Goal: Information Seeking & Learning: Learn about a topic

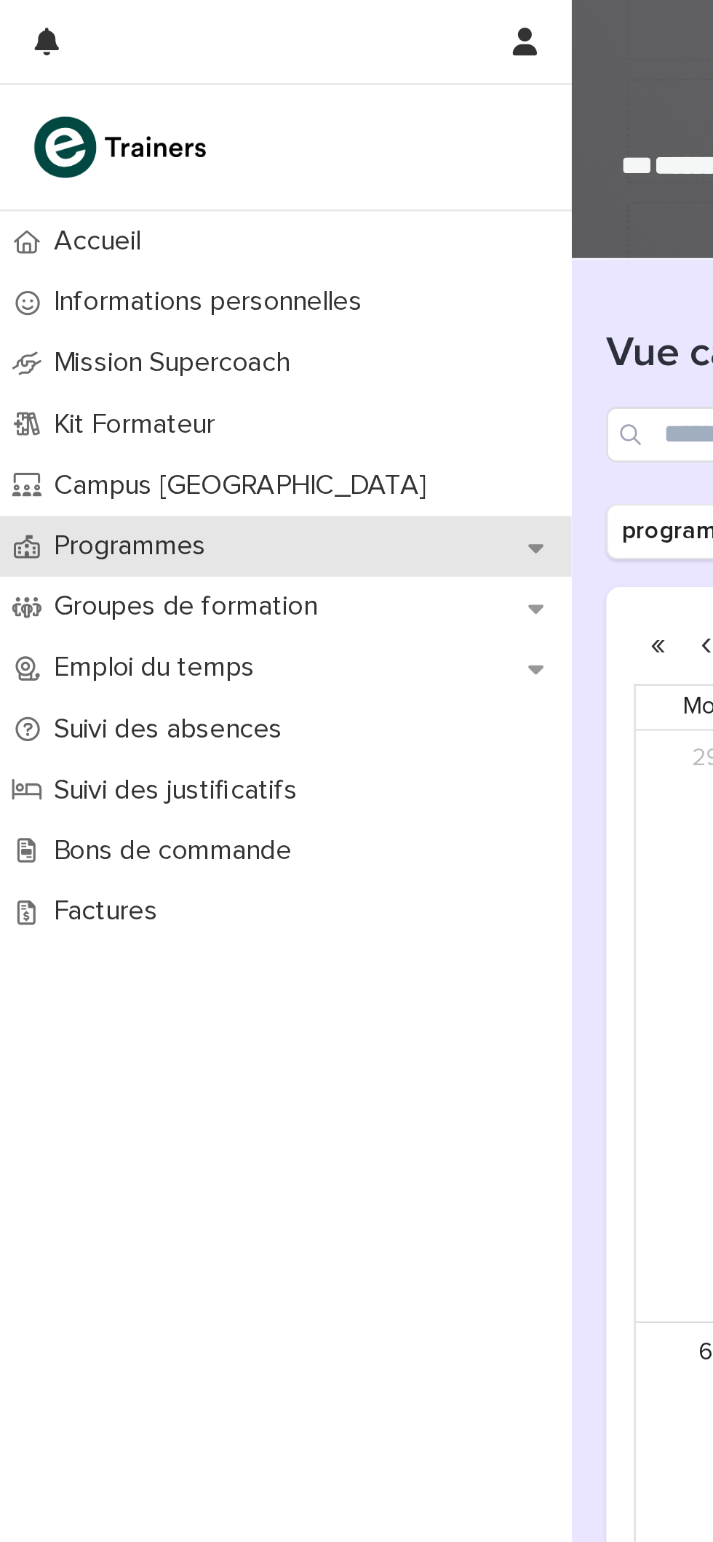
click at [84, 223] on p "Programmes" at bounding box center [57, 230] width 81 height 14
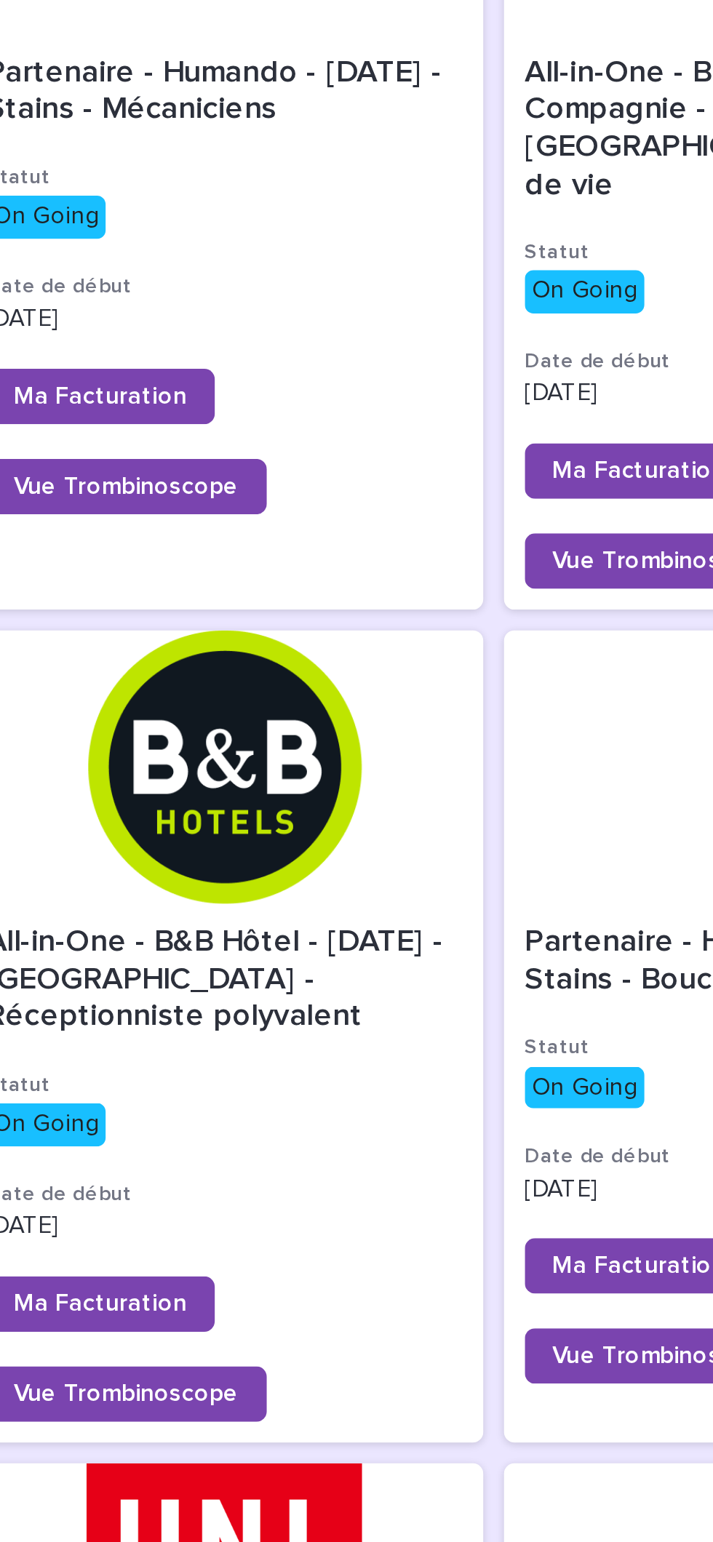
scroll to position [711, 0]
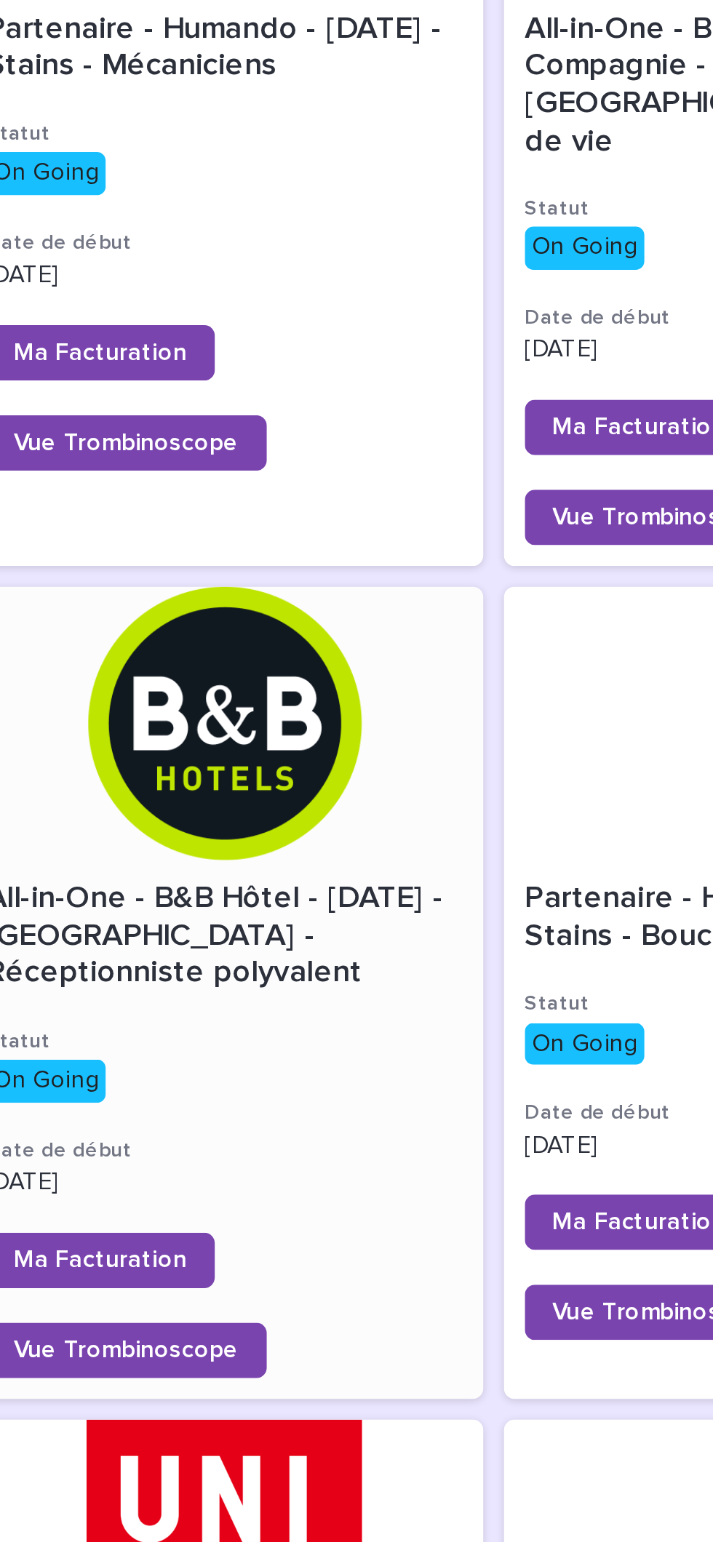
click at [406, 367] on div "All-in-One - B&B Hôtel - [DATE] - [GEOGRAPHIC_DATA] - Réceptionniste polyvalent" at bounding box center [363, 392] width 200 height 50
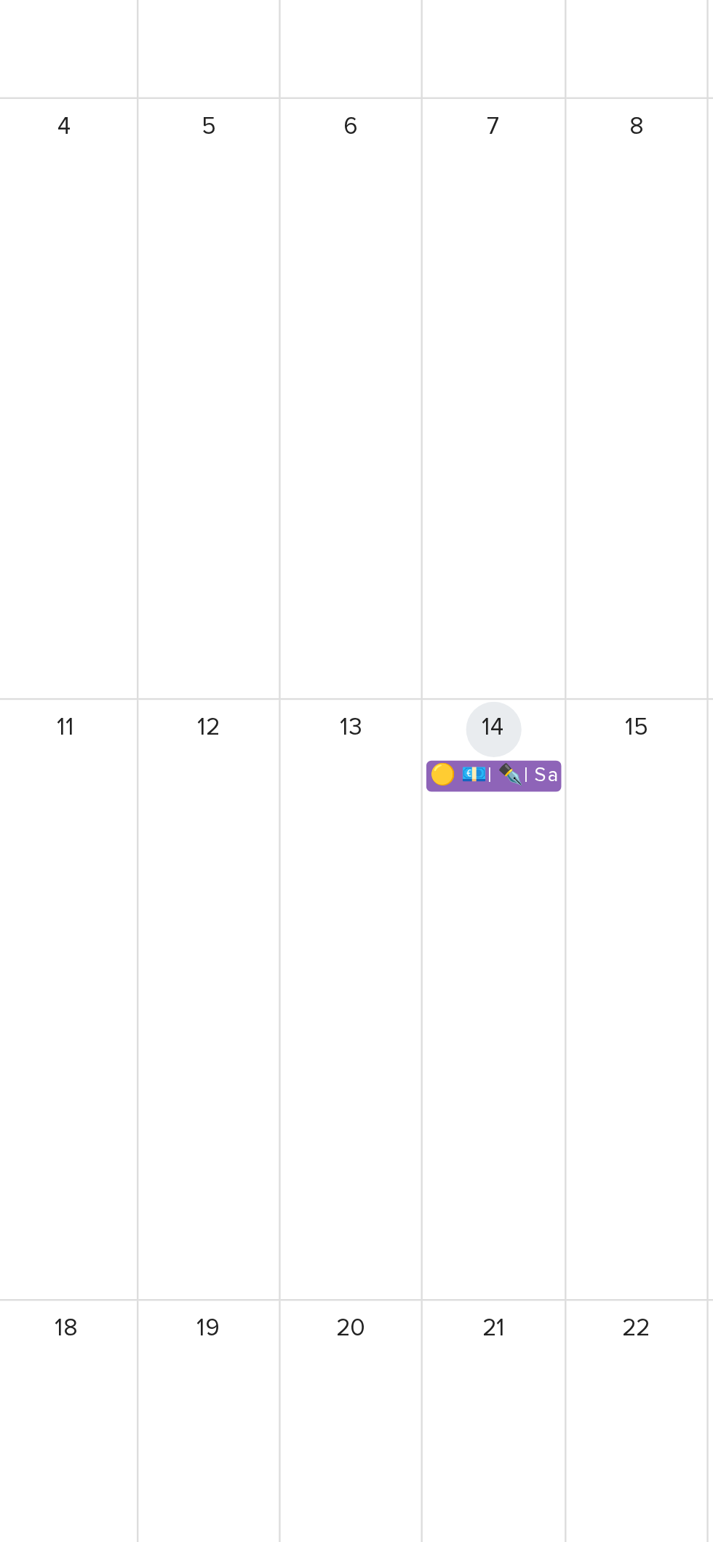
scroll to position [838, 0]
click at [484, 929] on link "🟡 💶| ✒️| Savoir-être métier - Interactions interculturelles en situation d’accu…" at bounding box center [476, 935] width 56 height 13
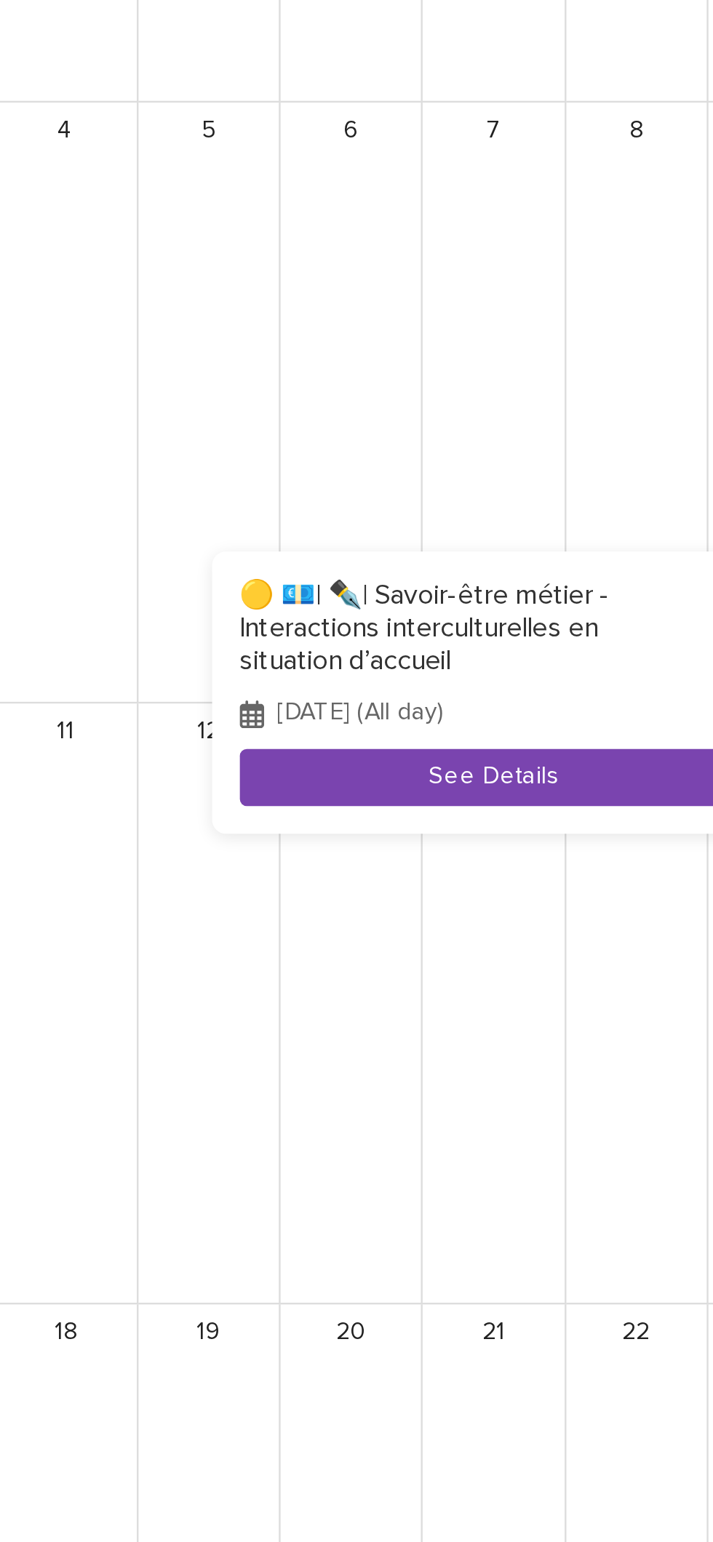
click at [503, 932] on button "See Details" at bounding box center [475, 935] width 213 height 24
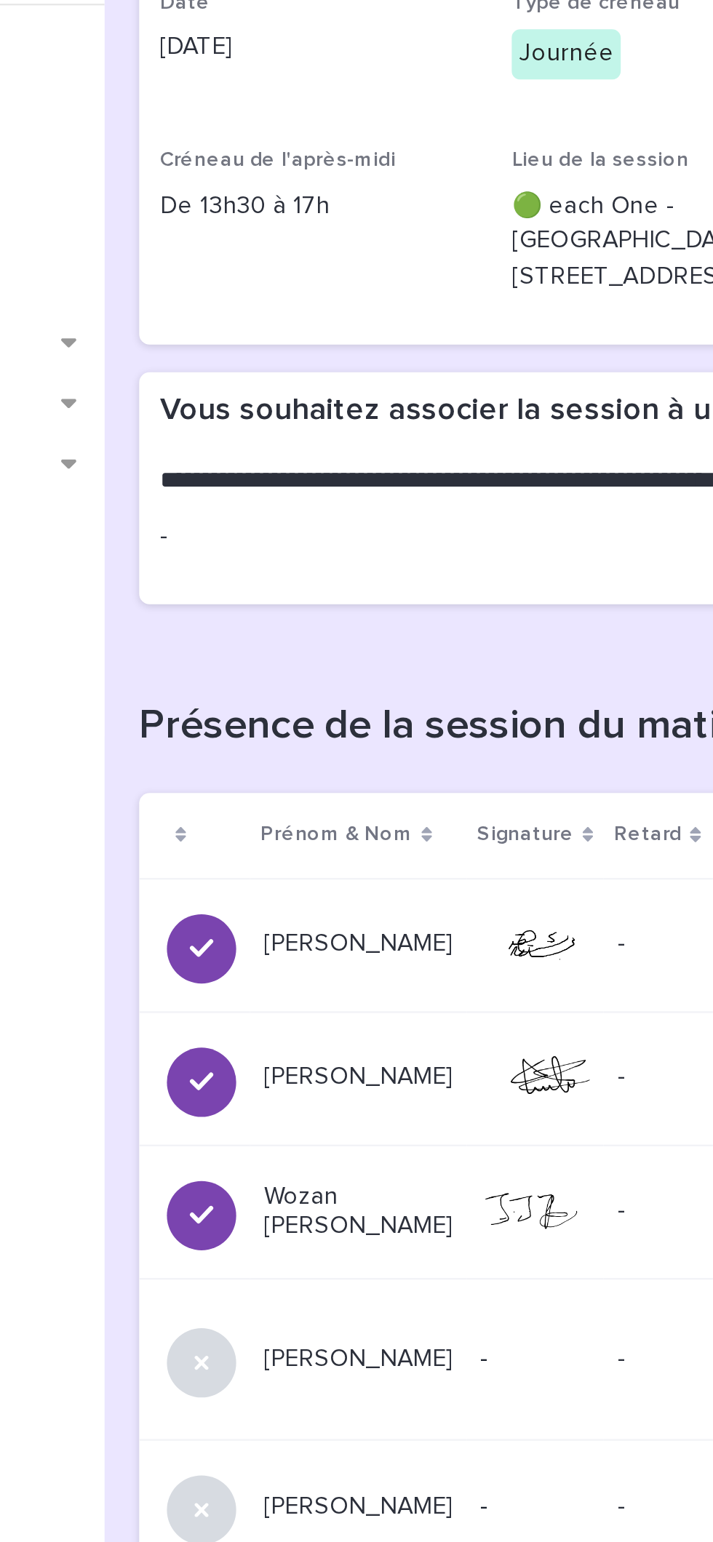
scroll to position [242, 0]
